Goal: Information Seeking & Learning: Learn about a topic

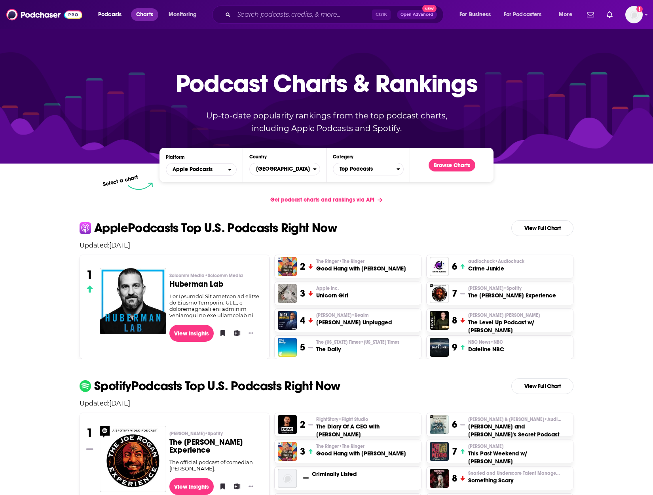
click at [150, 15] on span "Charts" at bounding box center [144, 14] width 17 height 11
click at [143, 15] on span "Charts" at bounding box center [144, 14] width 17 height 11
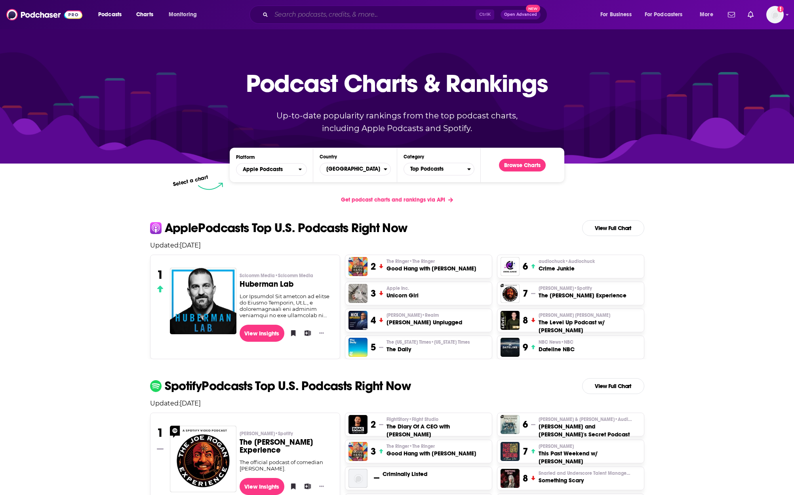
click at [287, 11] on input "Search podcasts, credits, & more..." at bounding box center [373, 14] width 204 height 13
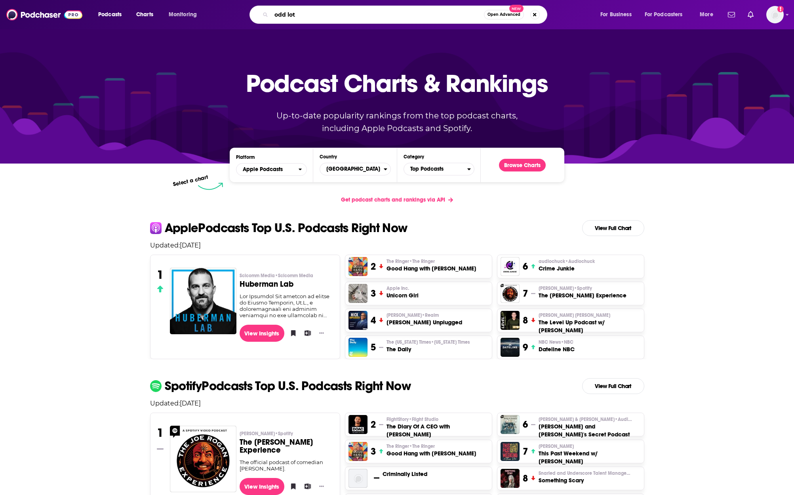
type input "odd lots"
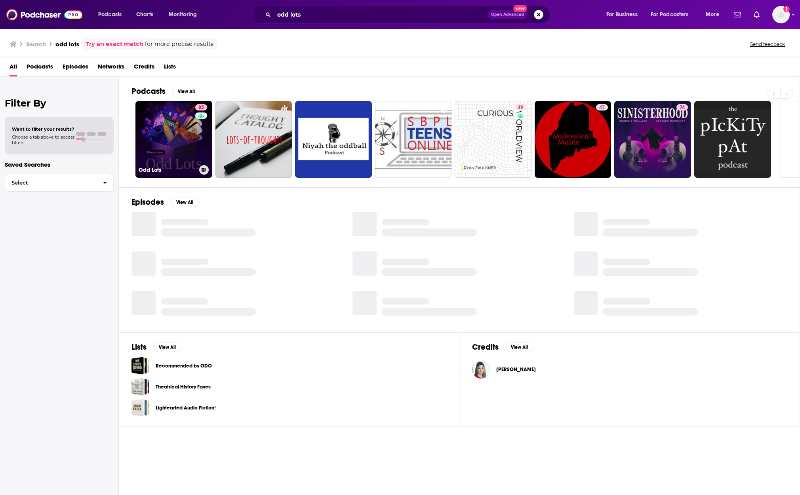
click at [159, 141] on link "85 Odd Lots" at bounding box center [173, 139] width 77 height 77
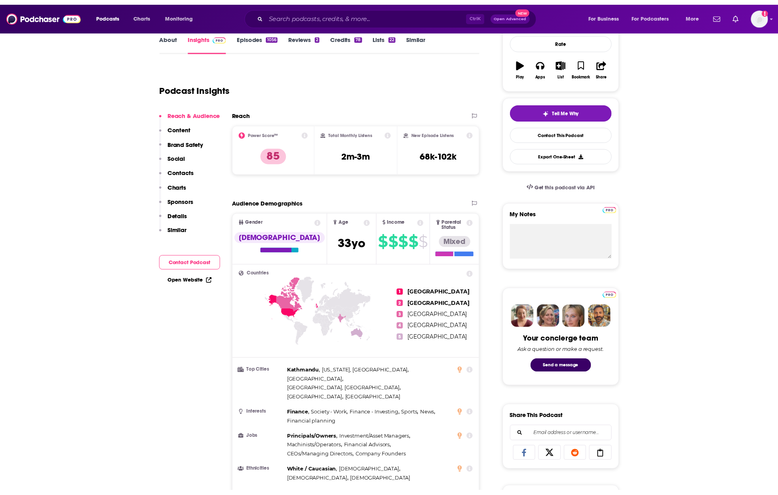
scroll to position [120, 0]
